Goal: Transaction & Acquisition: Purchase product/service

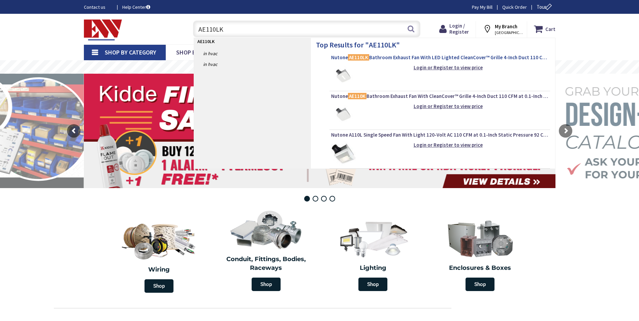
type input "AE110LK"
click at [379, 57] on span "Nutone AE110LK Bathroom Exhaust Fan With LED Lighted CleanCover™ Grille 4-Inch …" at bounding box center [439, 57] width 217 height 7
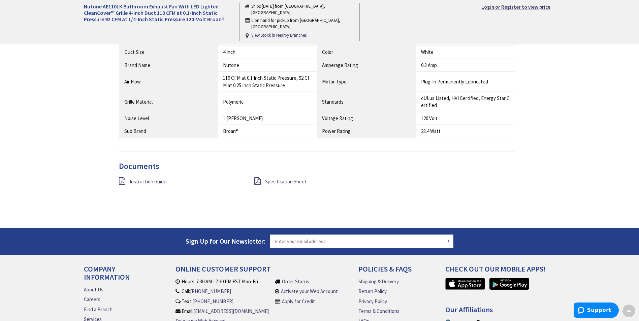
scroll to position [707, 0]
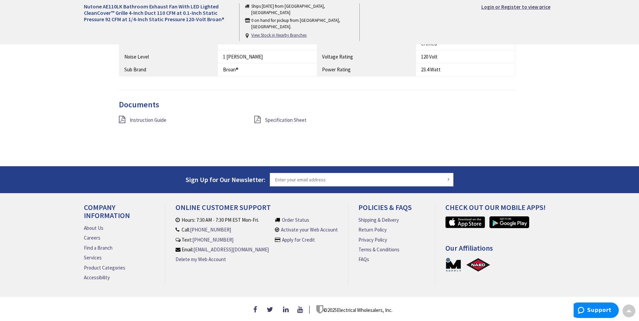
click at [257, 119] on icon at bounding box center [257, 119] width 6 height 7
